Goal: Task Accomplishment & Management: Use online tool/utility

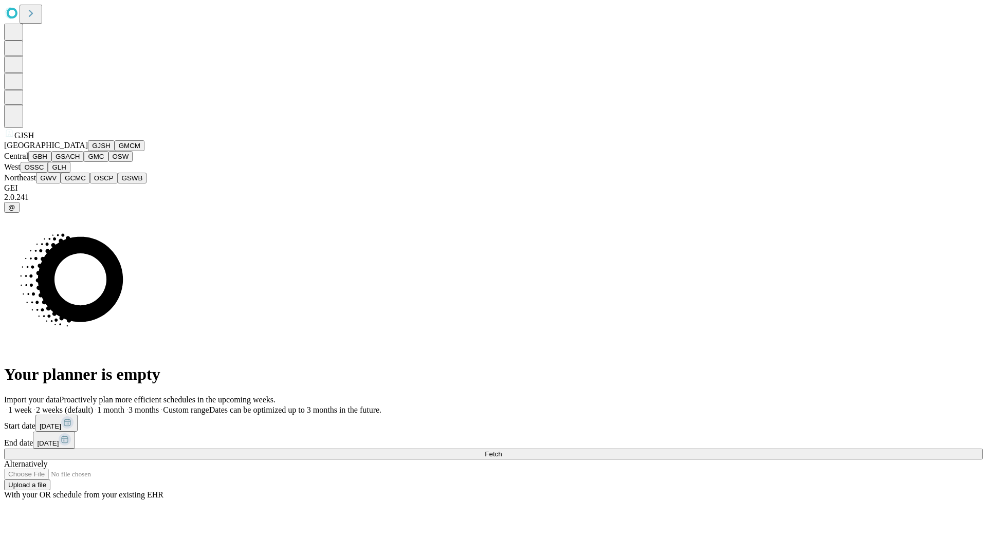
click at [88, 151] on button "GJSH" at bounding box center [101, 145] width 27 height 11
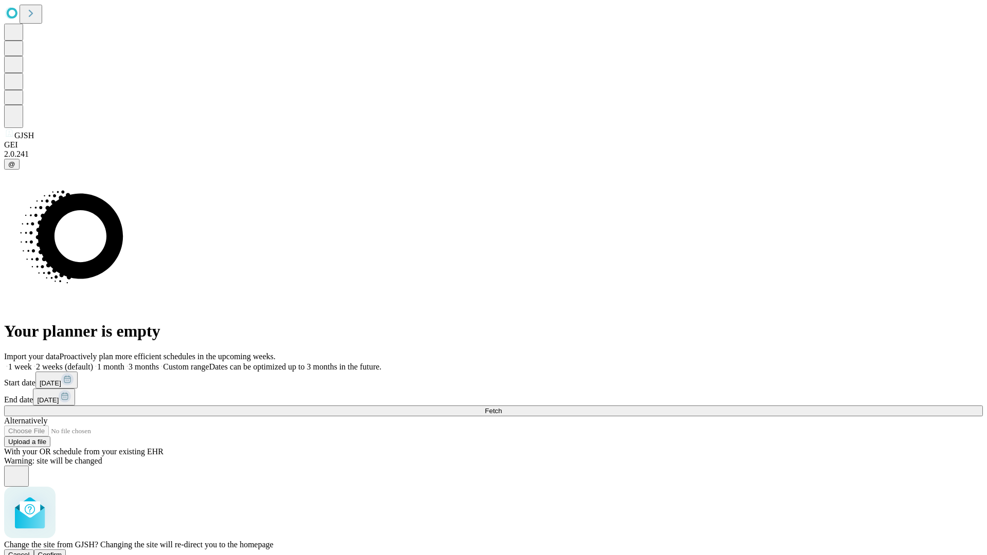
click at [62, 551] on span "Confirm" at bounding box center [50, 555] width 24 height 8
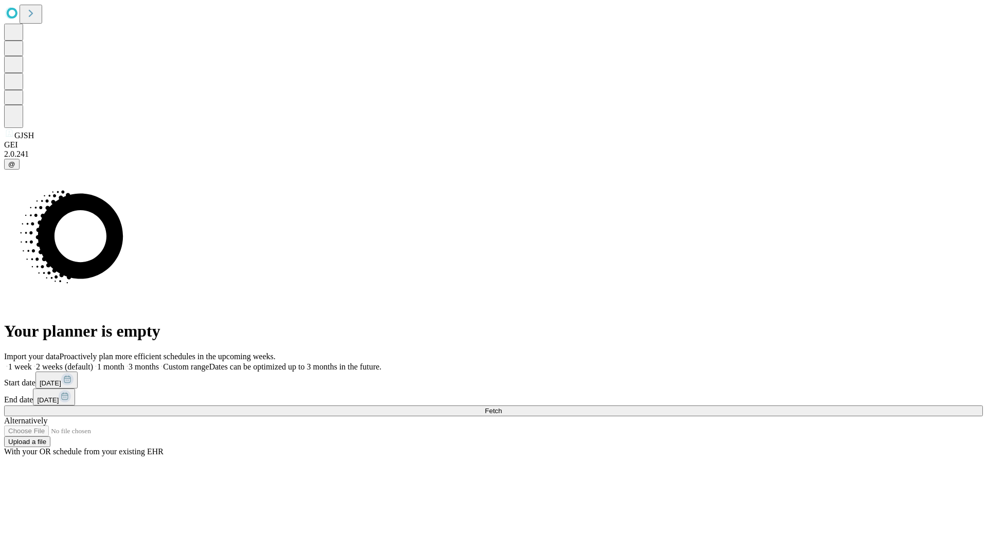
click at [124, 362] on label "1 month" at bounding box center [108, 366] width 31 height 9
click at [502, 407] on span "Fetch" at bounding box center [493, 411] width 17 height 8
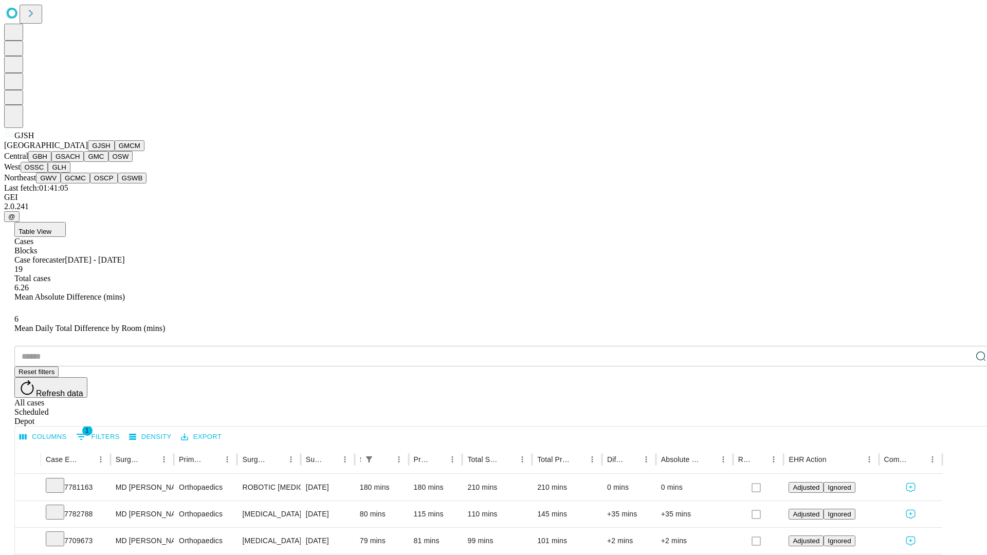
click at [115, 151] on button "GMCM" at bounding box center [130, 145] width 30 height 11
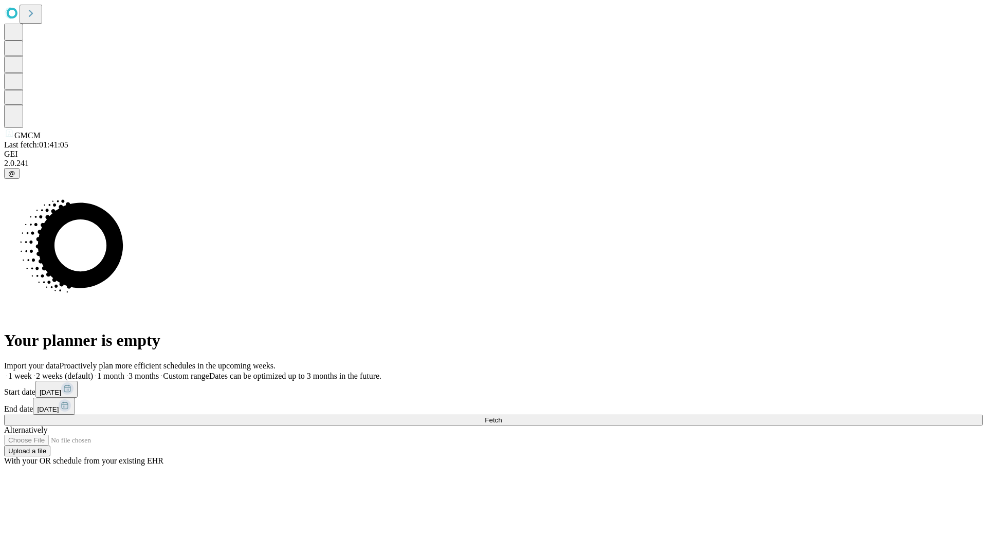
click at [124, 372] on label "1 month" at bounding box center [108, 376] width 31 height 9
click at [502, 416] on span "Fetch" at bounding box center [493, 420] width 17 height 8
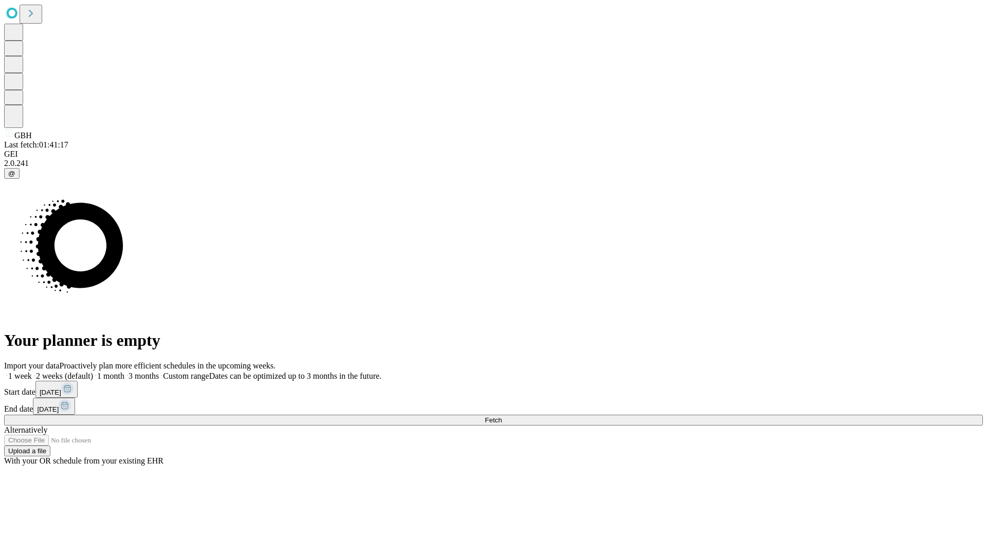
click at [124, 372] on label "1 month" at bounding box center [108, 376] width 31 height 9
click at [502, 416] on span "Fetch" at bounding box center [493, 420] width 17 height 8
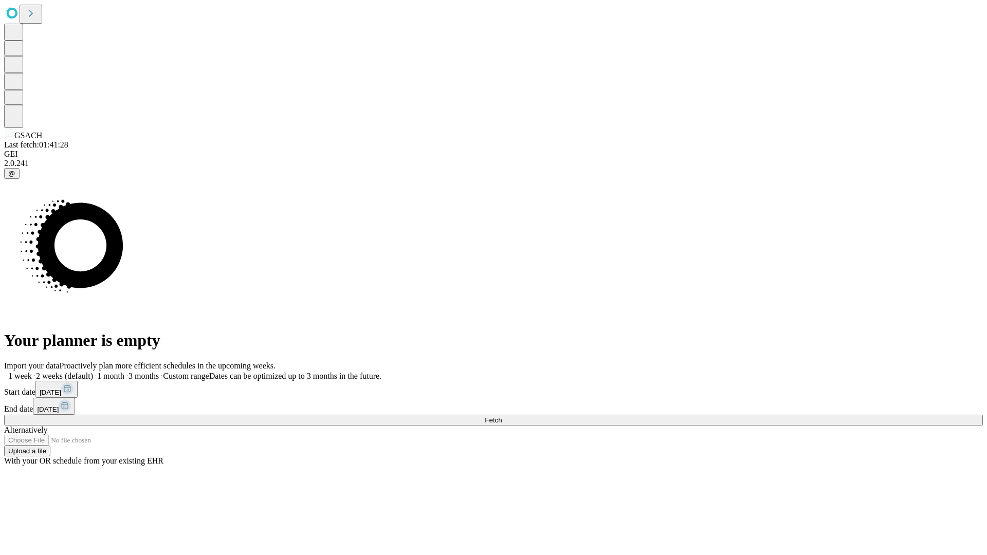
click at [124, 372] on label "1 month" at bounding box center [108, 376] width 31 height 9
click at [502, 416] on span "Fetch" at bounding box center [493, 420] width 17 height 8
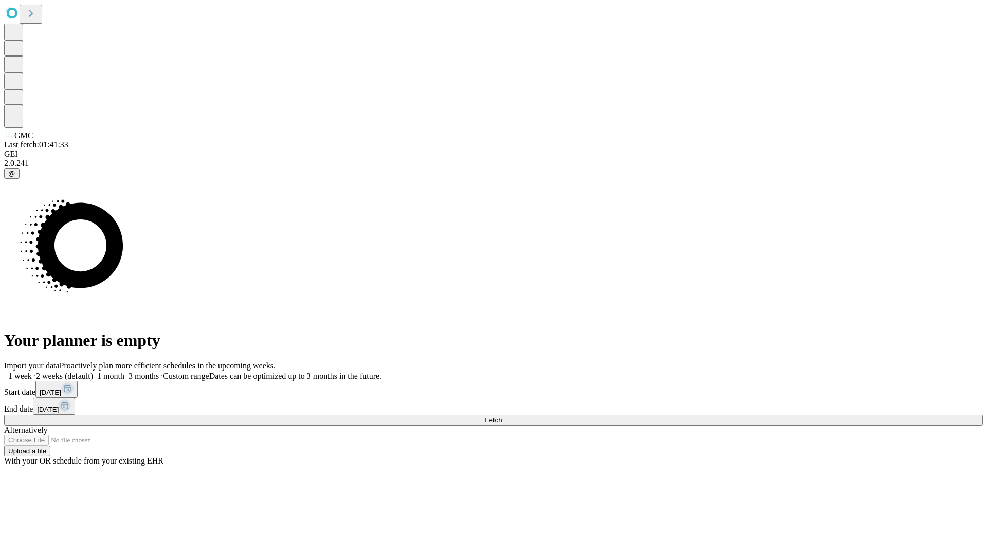
click at [124, 372] on label "1 month" at bounding box center [108, 376] width 31 height 9
click at [502, 416] on span "Fetch" at bounding box center [493, 420] width 17 height 8
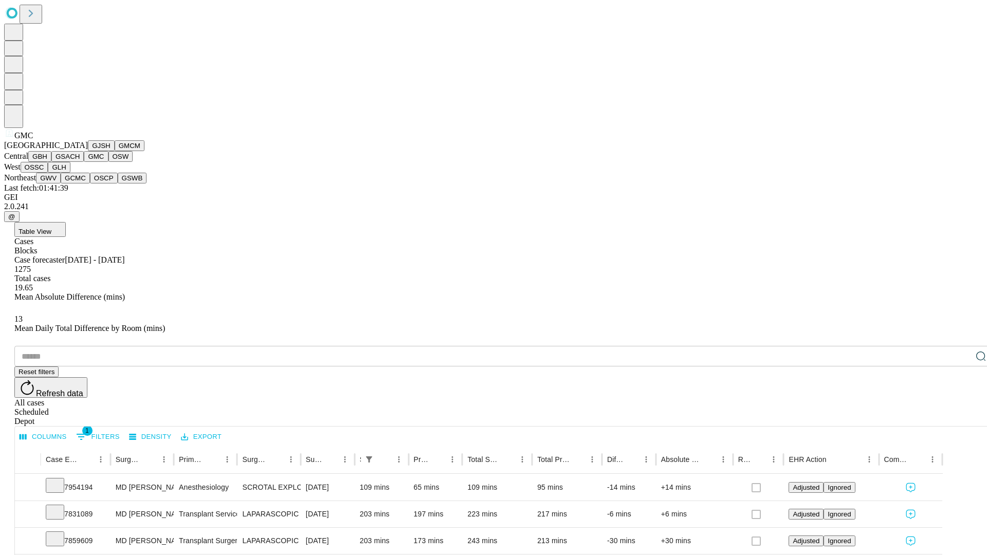
click at [108, 162] on button "OSW" at bounding box center [120, 156] width 25 height 11
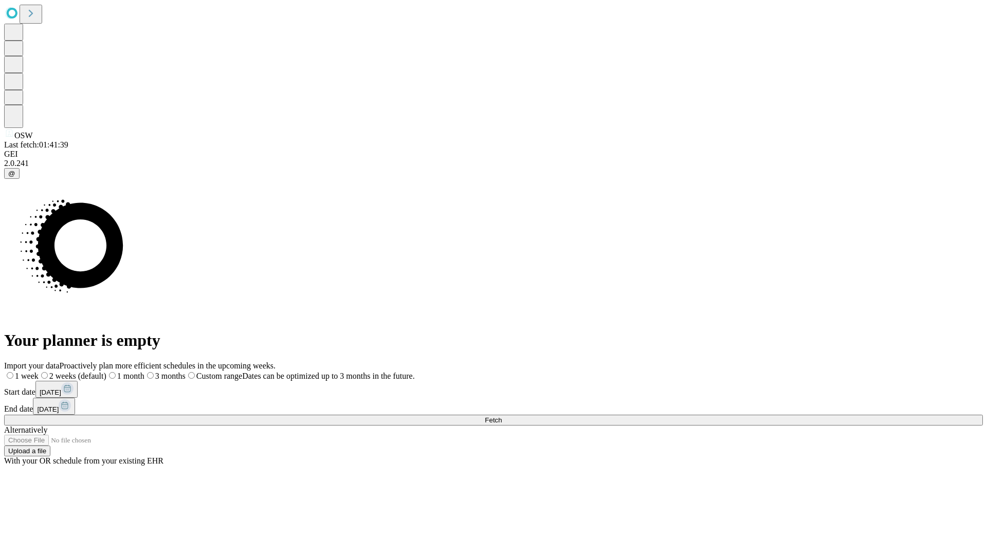
click at [144, 372] on label "1 month" at bounding box center [125, 376] width 38 height 9
click at [502, 416] on span "Fetch" at bounding box center [493, 420] width 17 height 8
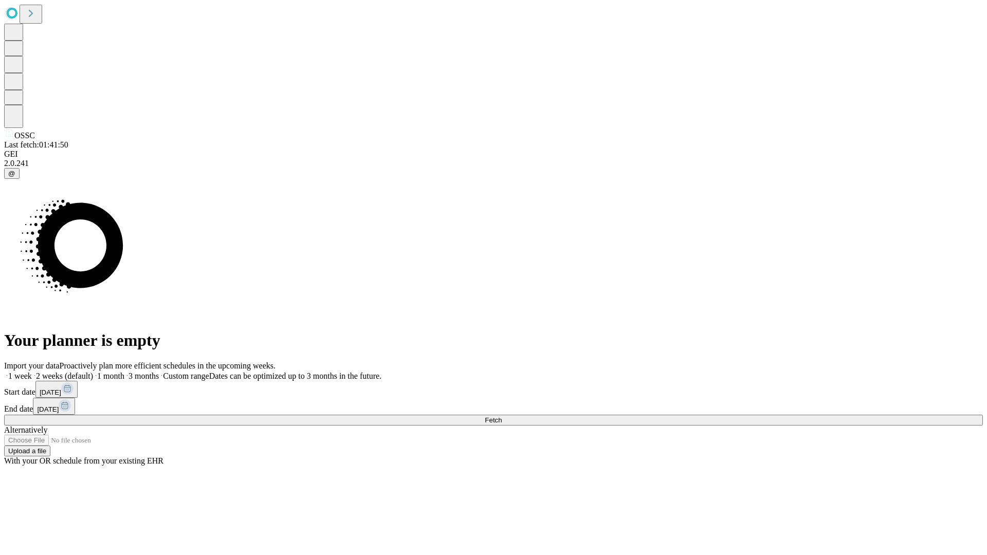
click at [124, 372] on label "1 month" at bounding box center [108, 376] width 31 height 9
click at [502, 416] on span "Fetch" at bounding box center [493, 420] width 17 height 8
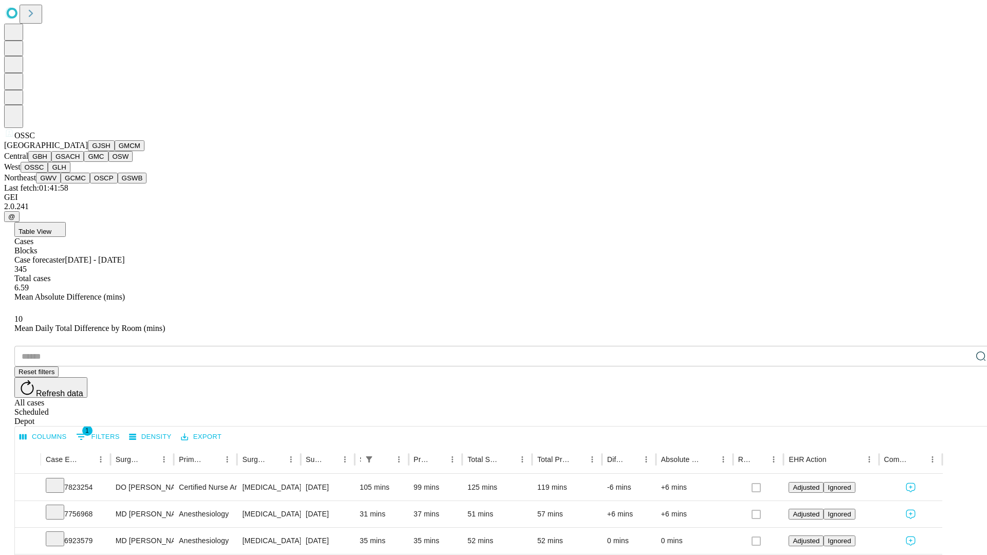
click at [70, 173] on button "GLH" at bounding box center [59, 167] width 22 height 11
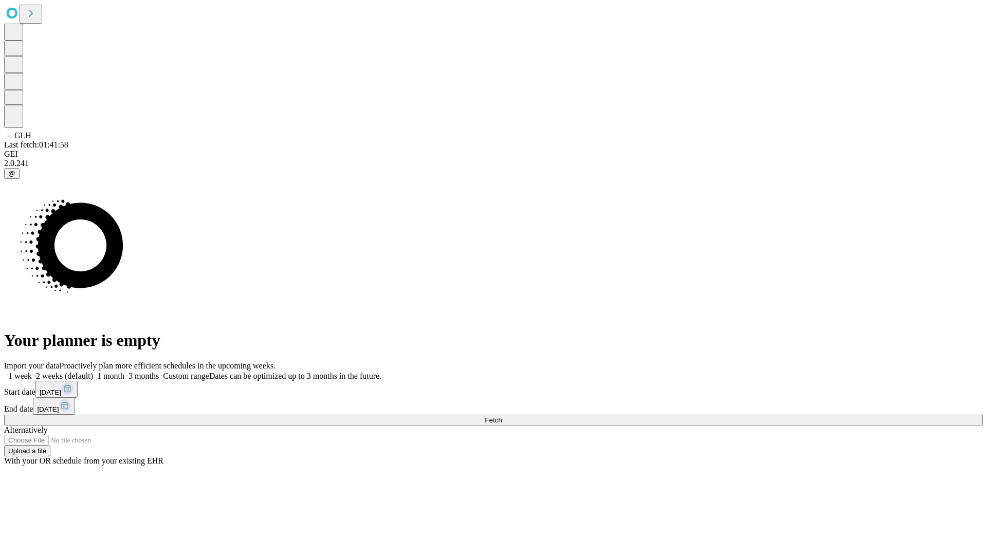
click at [124, 372] on label "1 month" at bounding box center [108, 376] width 31 height 9
click at [502, 416] on span "Fetch" at bounding box center [493, 420] width 17 height 8
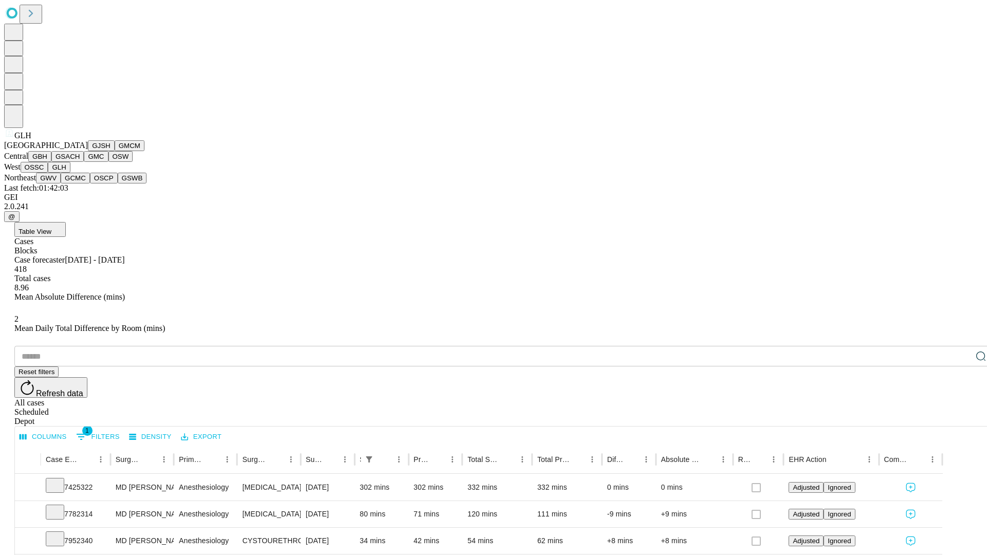
click at [61, 183] on button "GWV" at bounding box center [48, 178] width 25 height 11
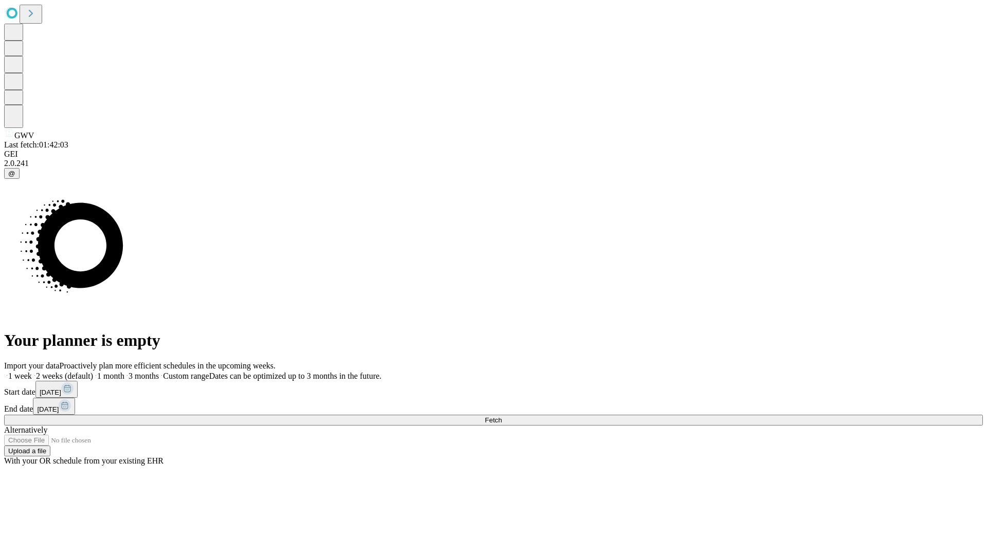
click at [502, 416] on span "Fetch" at bounding box center [493, 420] width 17 height 8
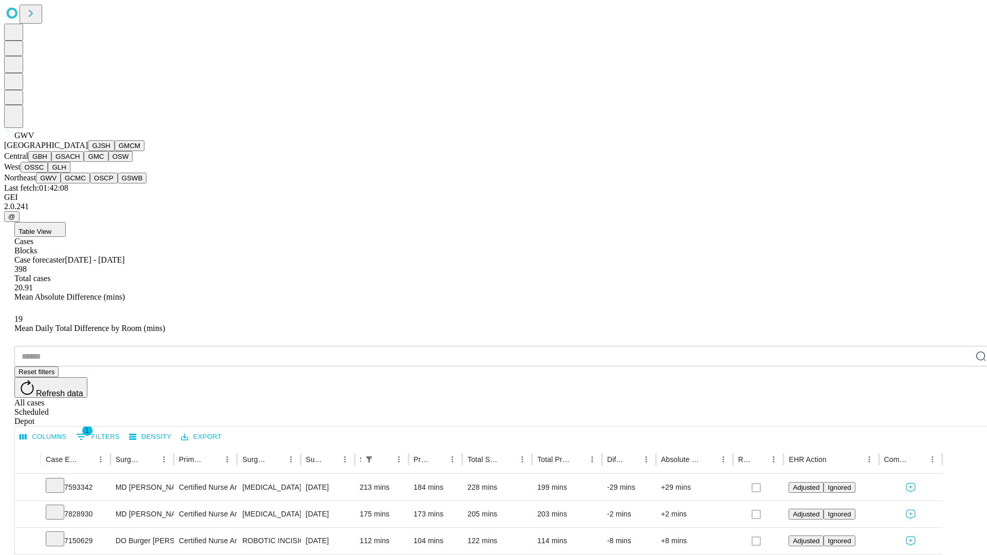
click at [80, 183] on button "GCMC" at bounding box center [75, 178] width 29 height 11
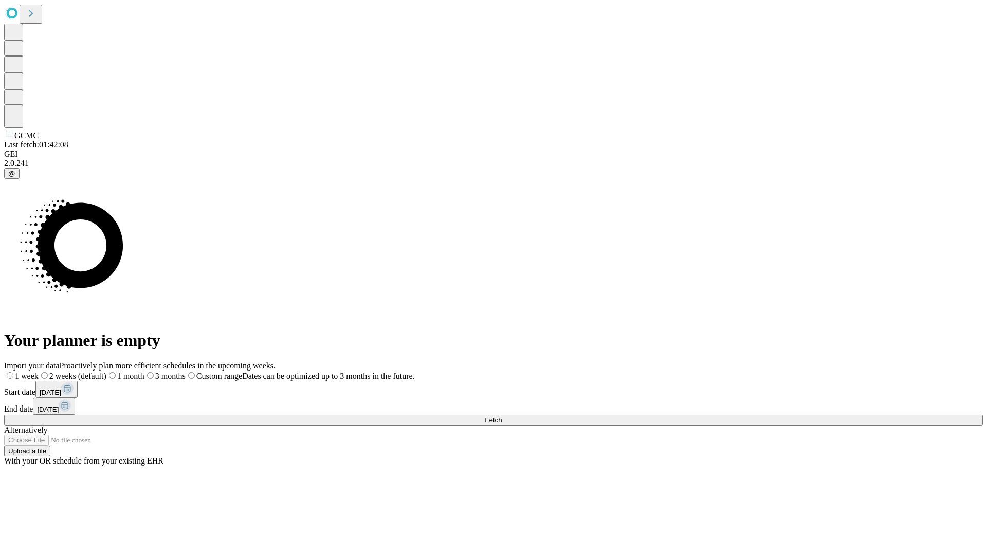
click at [144, 372] on label "1 month" at bounding box center [125, 376] width 38 height 9
click at [502, 416] on span "Fetch" at bounding box center [493, 420] width 17 height 8
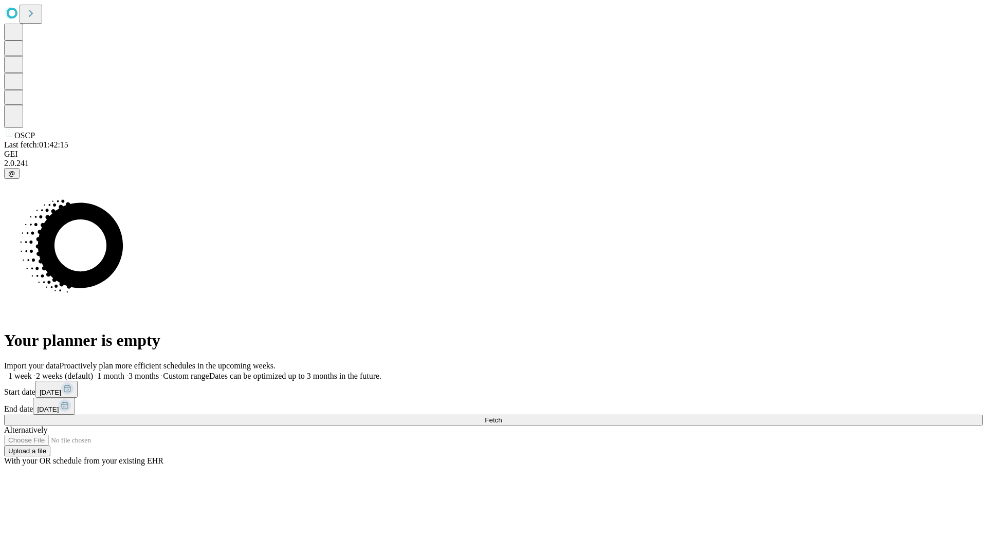
click at [124, 372] on label "1 month" at bounding box center [108, 376] width 31 height 9
click at [502, 416] on span "Fetch" at bounding box center [493, 420] width 17 height 8
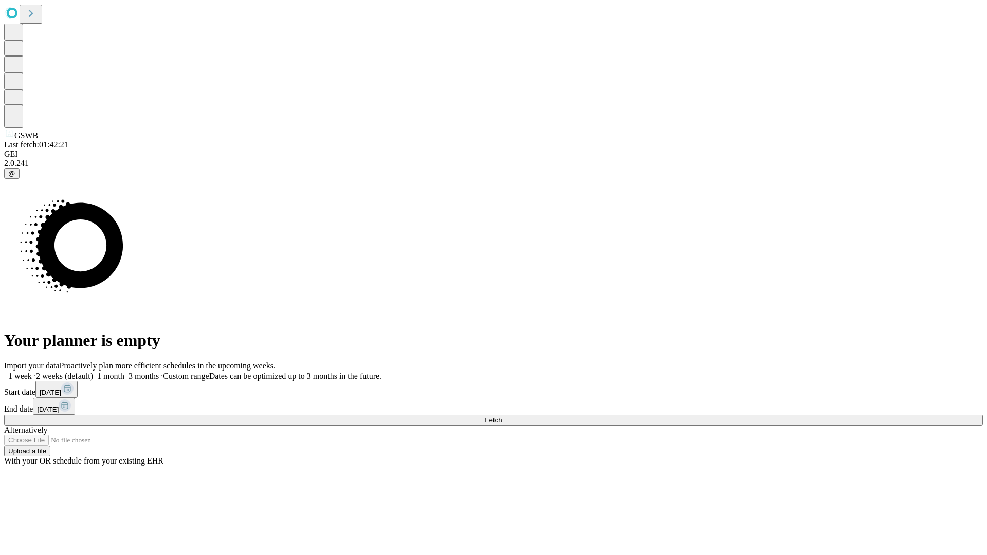
click at [124, 372] on label "1 month" at bounding box center [108, 376] width 31 height 9
click at [502, 416] on span "Fetch" at bounding box center [493, 420] width 17 height 8
